Goal: Information Seeking & Learning: Learn about a topic

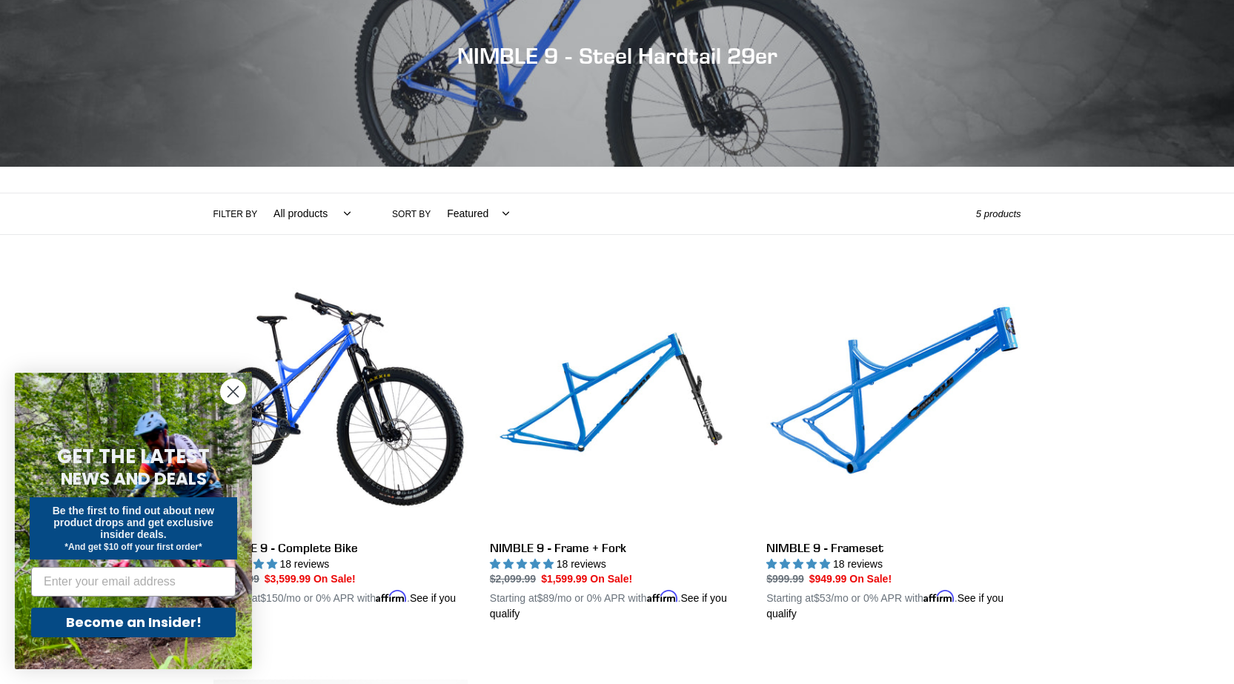
scroll to position [316, 0]
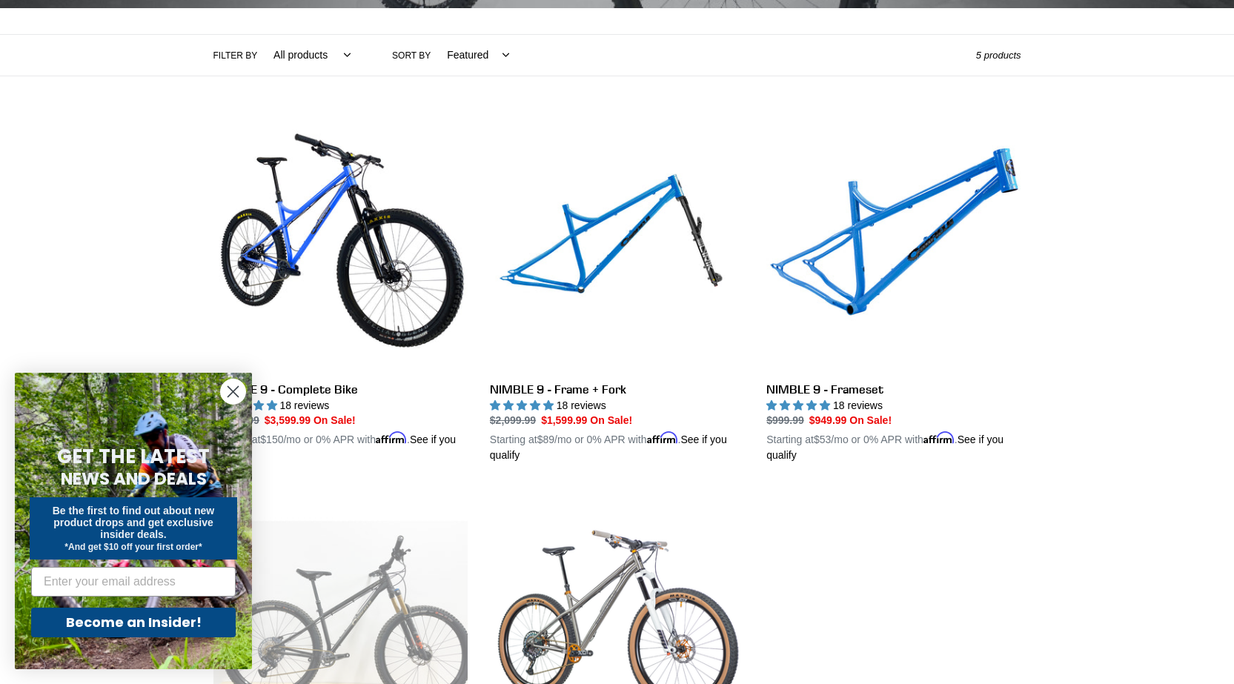
click at [231, 397] on circle "Close dialog" at bounding box center [233, 391] width 24 height 24
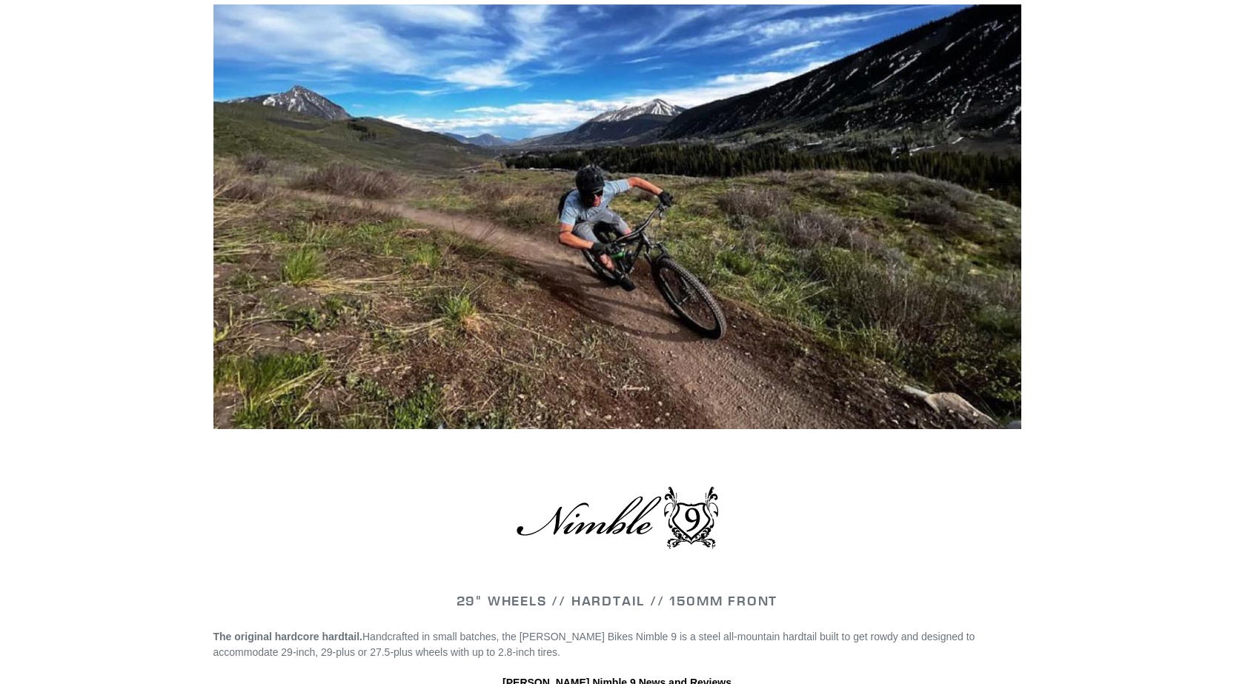
scroll to position [1600, 0]
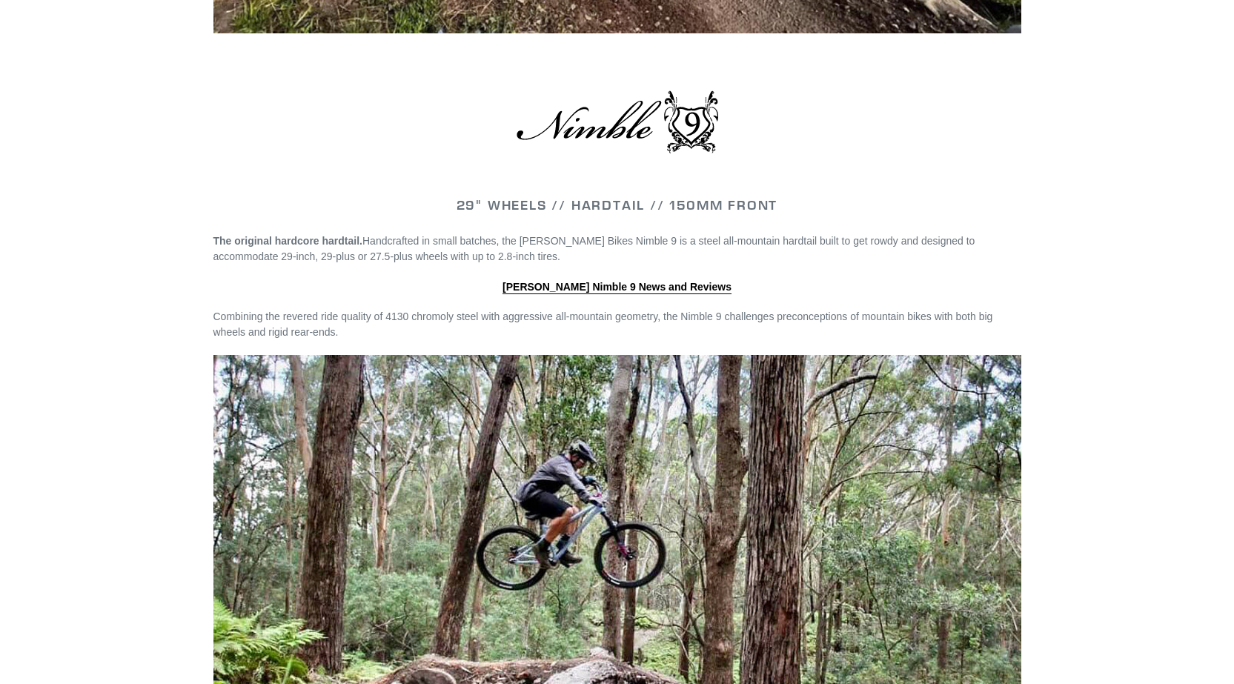
drag, startPoint x: 371, startPoint y: 311, endPoint x: 458, endPoint y: 325, distance: 87.8
click at [458, 325] on p "Combining the revered ride quality of 4130 chromoly steel with aggressive all-m…" at bounding box center [617, 324] width 808 height 31
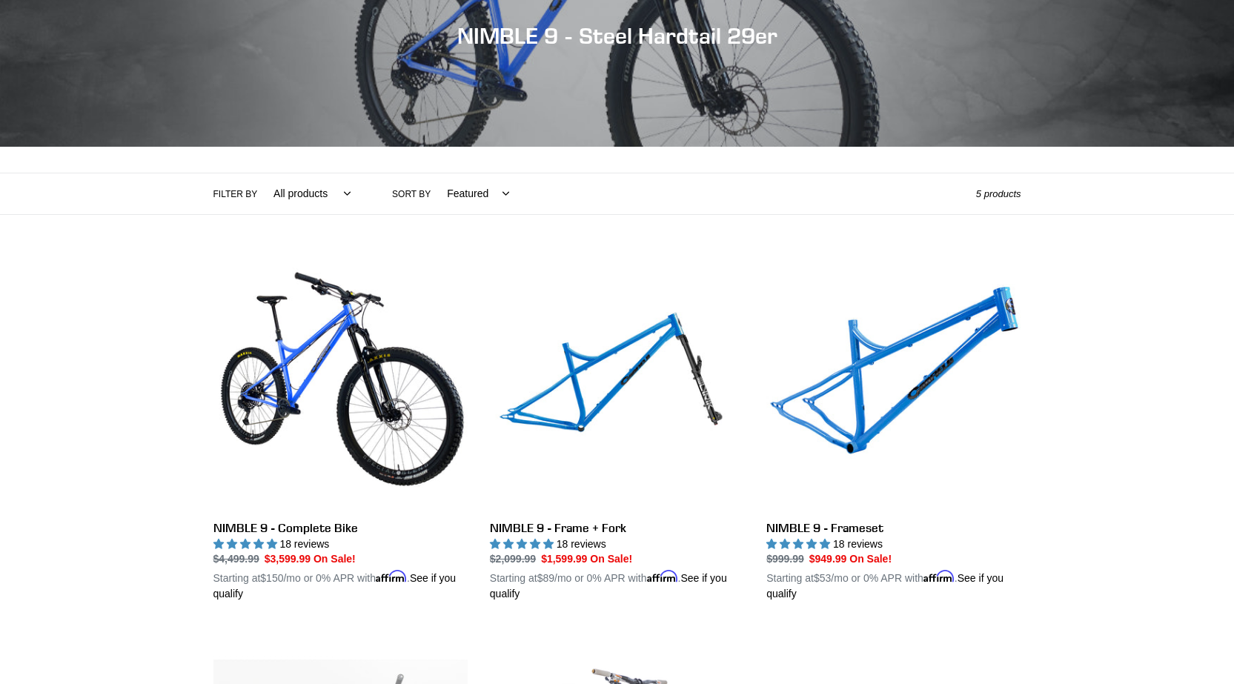
scroll to position [573, 0]
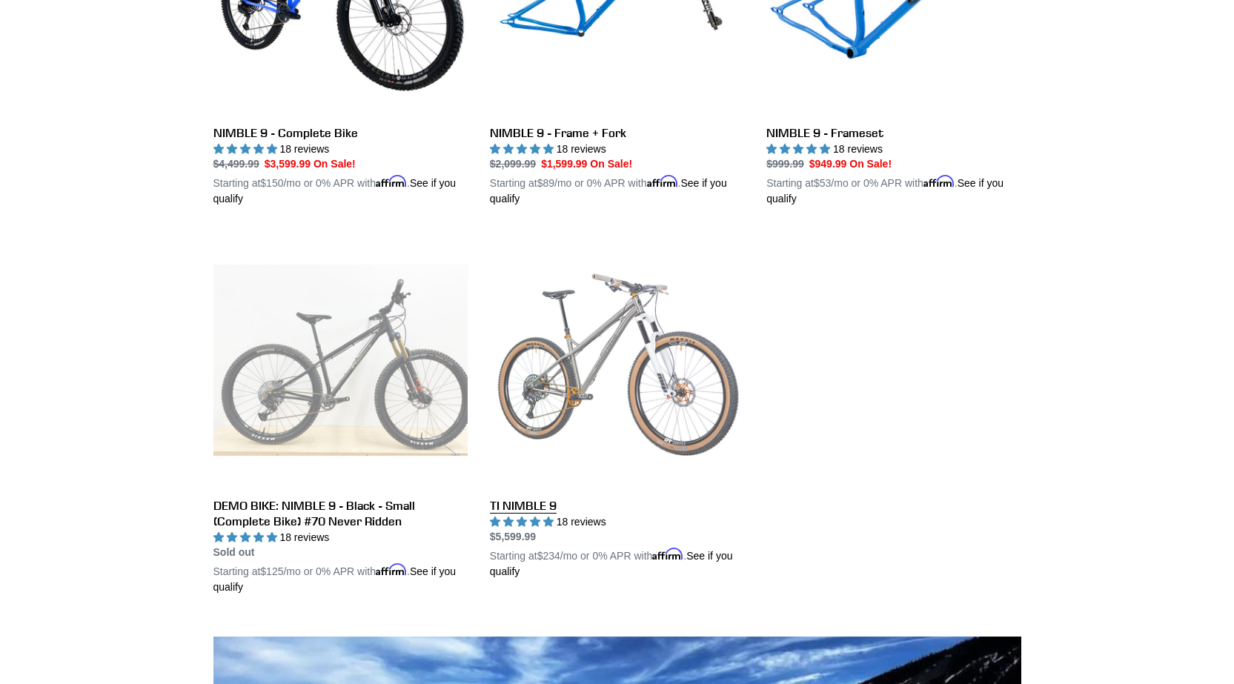
click at [616, 373] on link "TI NIMBLE 9" at bounding box center [617, 406] width 254 height 347
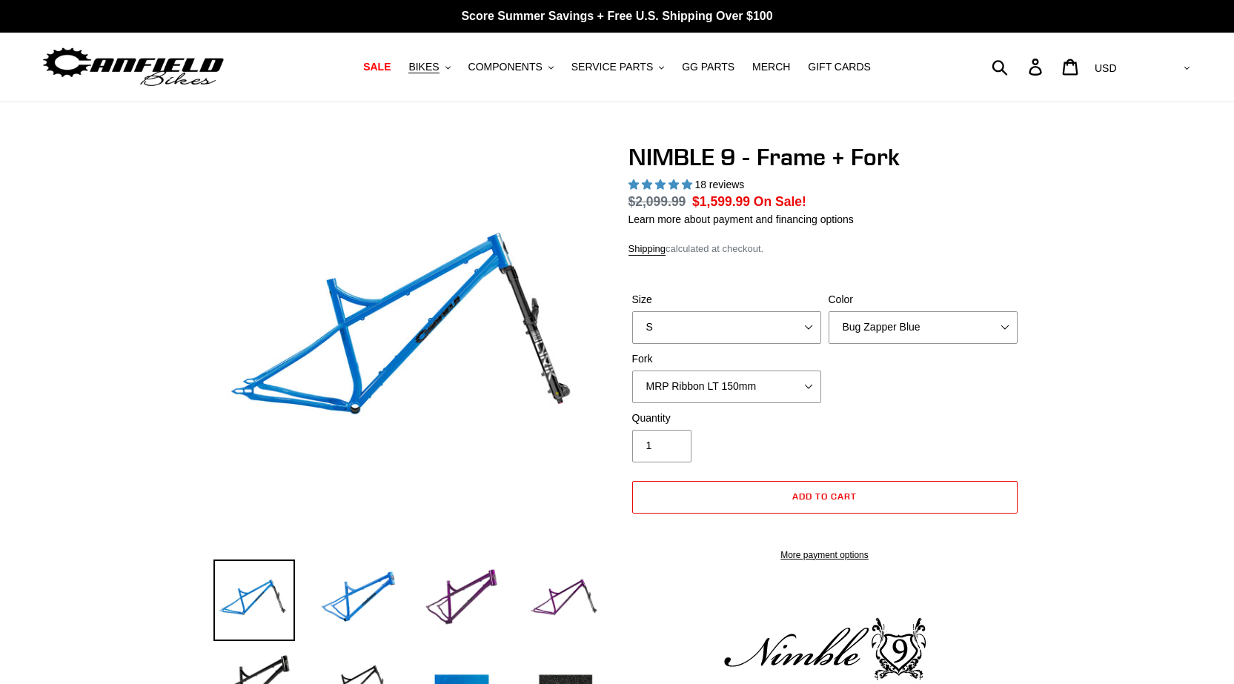
select select "highest-rating"
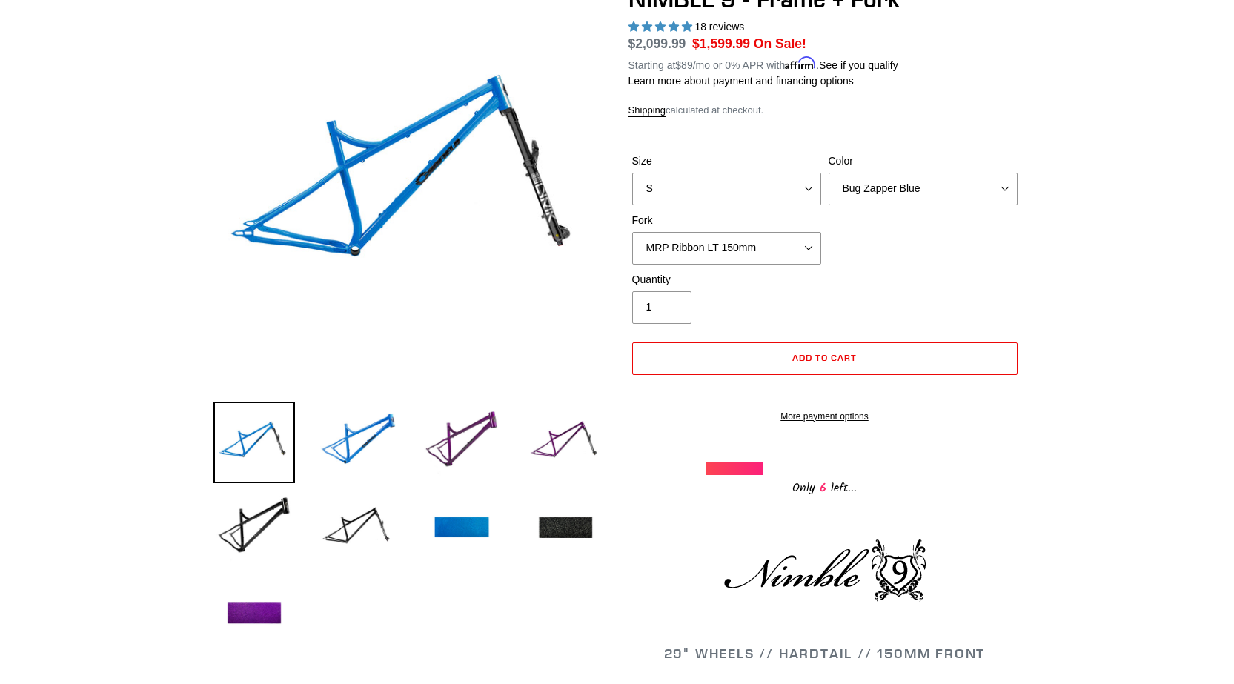
scroll to position [316, 0]
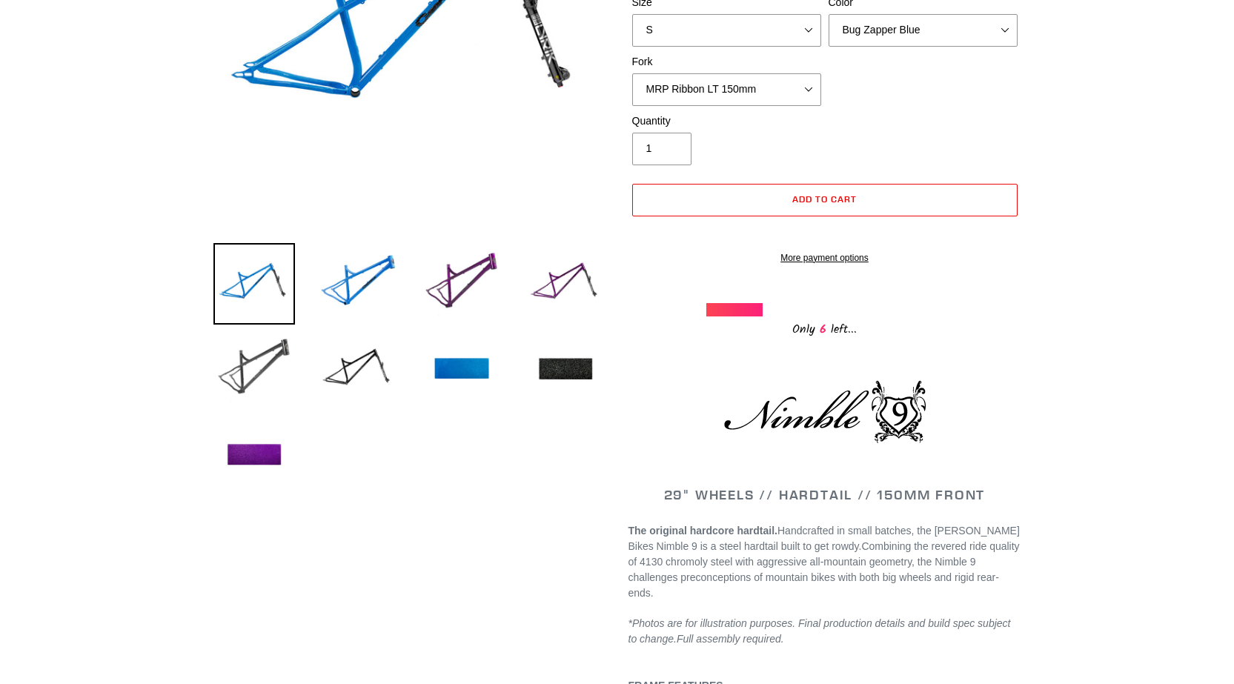
click at [265, 359] on img at bounding box center [254, 370] width 82 height 82
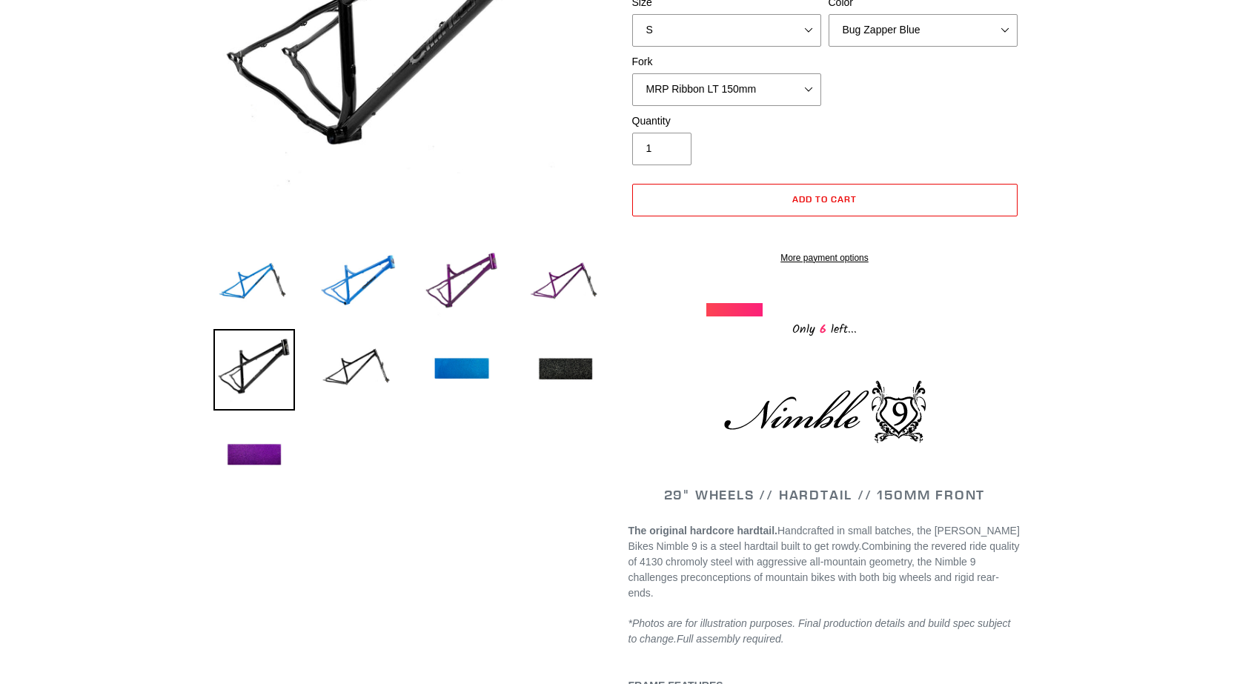
scroll to position [158, 0]
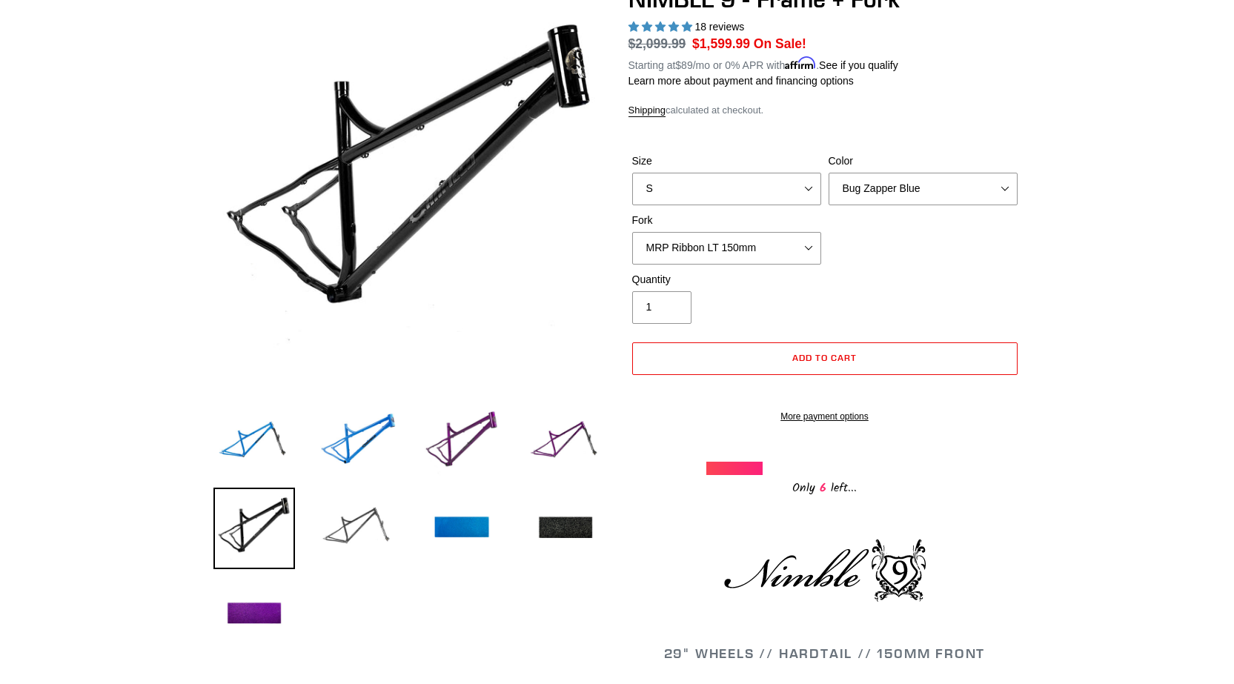
click at [347, 542] on img at bounding box center [358, 529] width 82 height 82
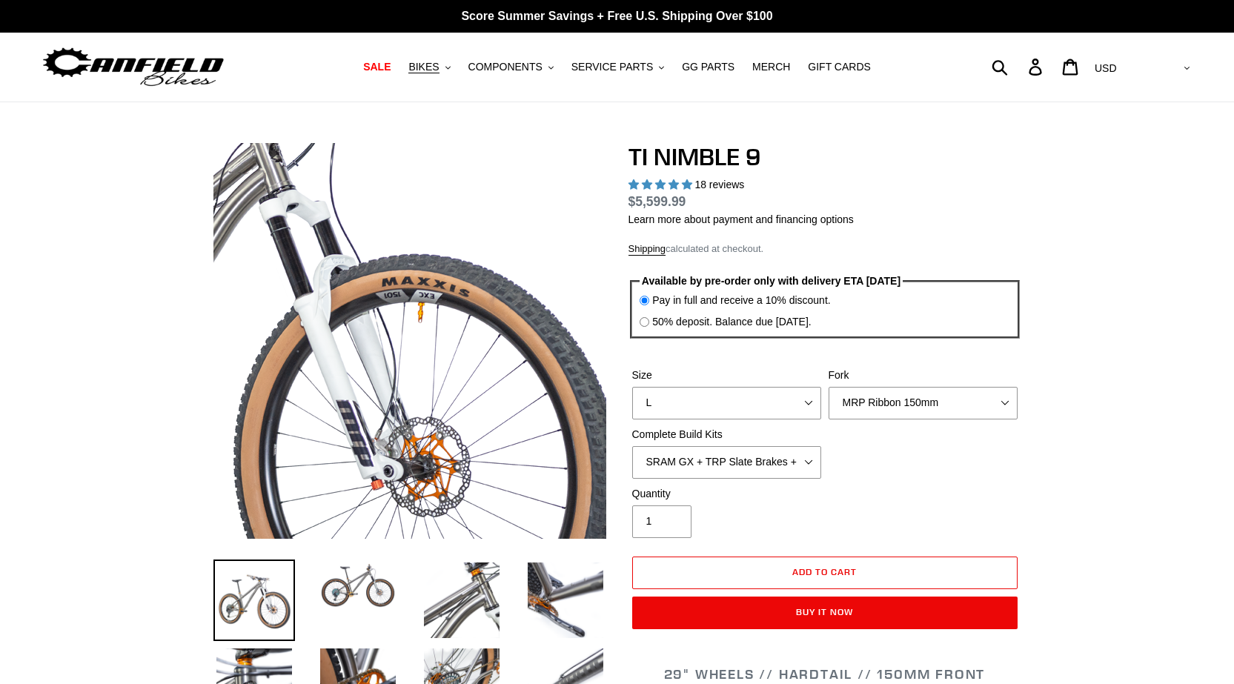
select select "highest-rating"
